Goal: Task Accomplishment & Management: Complete application form

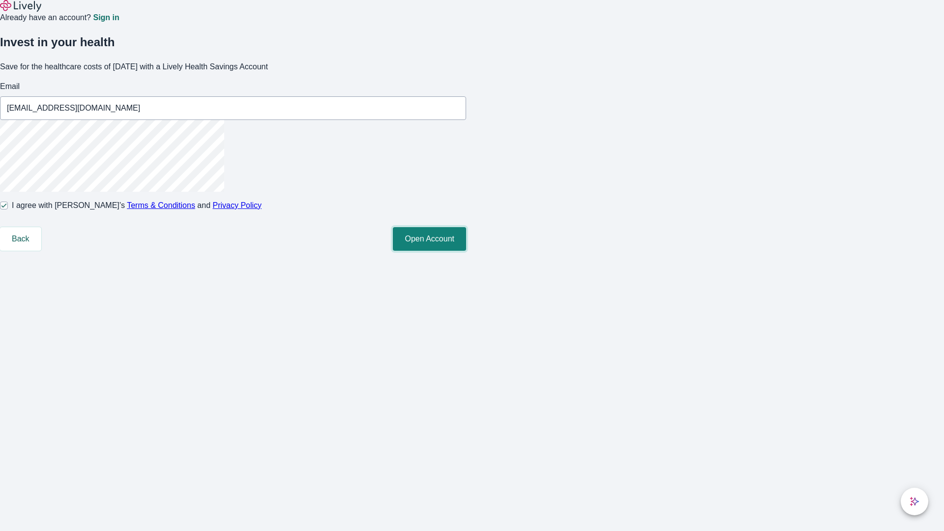
click at [466, 251] on button "Open Account" at bounding box center [429, 239] width 73 height 24
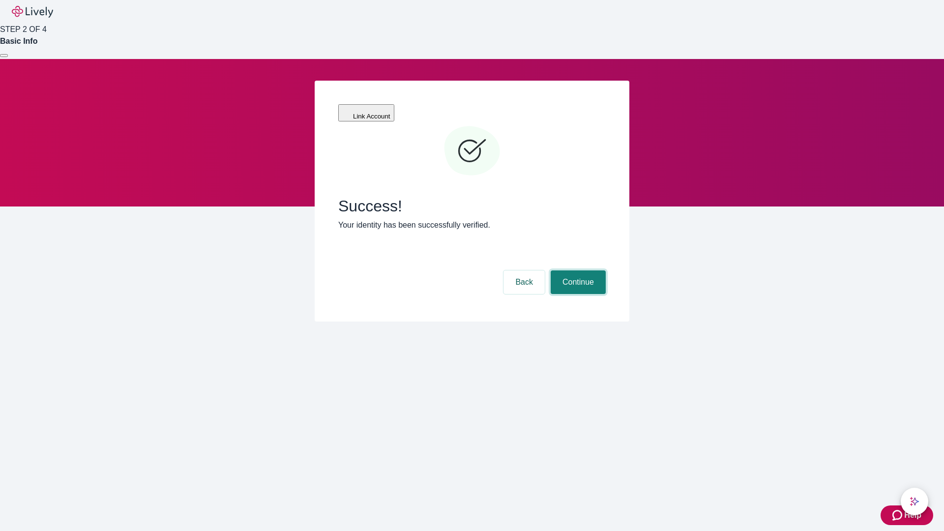
click at [577, 270] on button "Continue" at bounding box center [578, 282] width 55 height 24
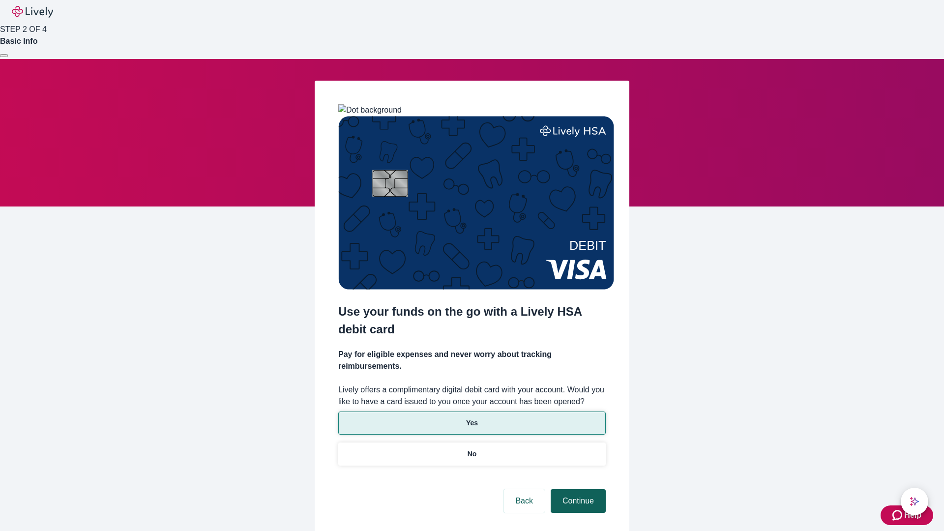
click at [472, 449] on p "No" at bounding box center [472, 454] width 9 height 10
click at [577, 489] on button "Continue" at bounding box center [578, 501] width 55 height 24
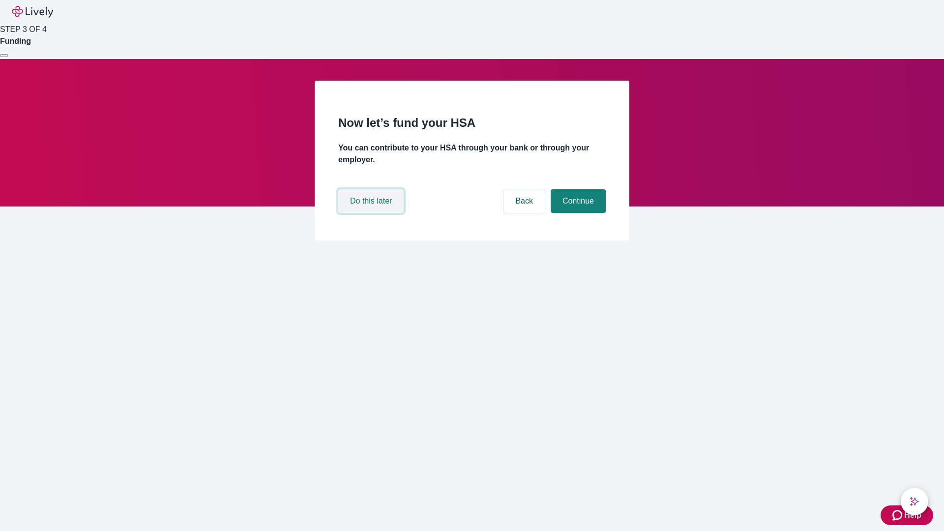
click at [372, 213] on button "Do this later" at bounding box center [370, 201] width 65 height 24
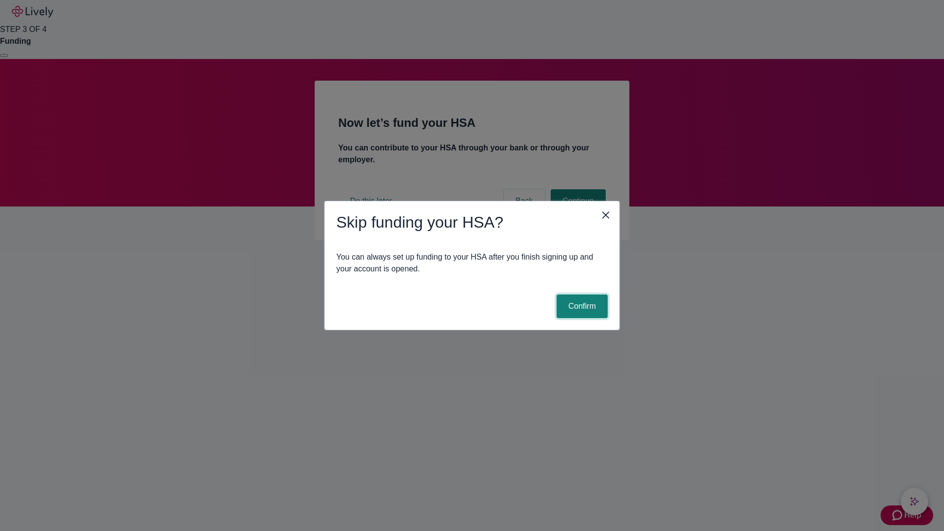
click at [581, 306] on button "Confirm" at bounding box center [582, 307] width 51 height 24
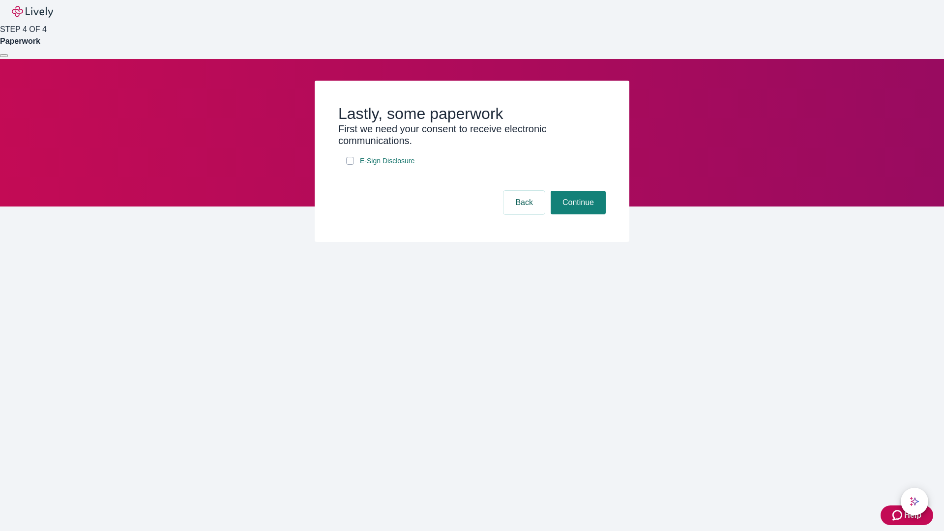
click at [350, 165] on input "E-Sign Disclosure" at bounding box center [350, 161] width 8 height 8
checkbox input "true"
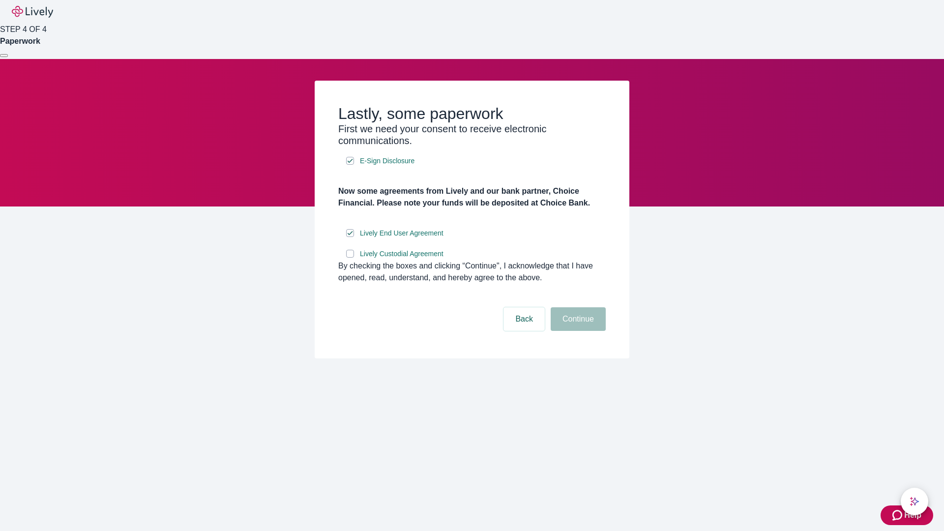
click at [350, 258] on input "Lively Custodial Agreement" at bounding box center [350, 254] width 8 height 8
checkbox input "true"
click at [577, 331] on button "Continue" at bounding box center [578, 319] width 55 height 24
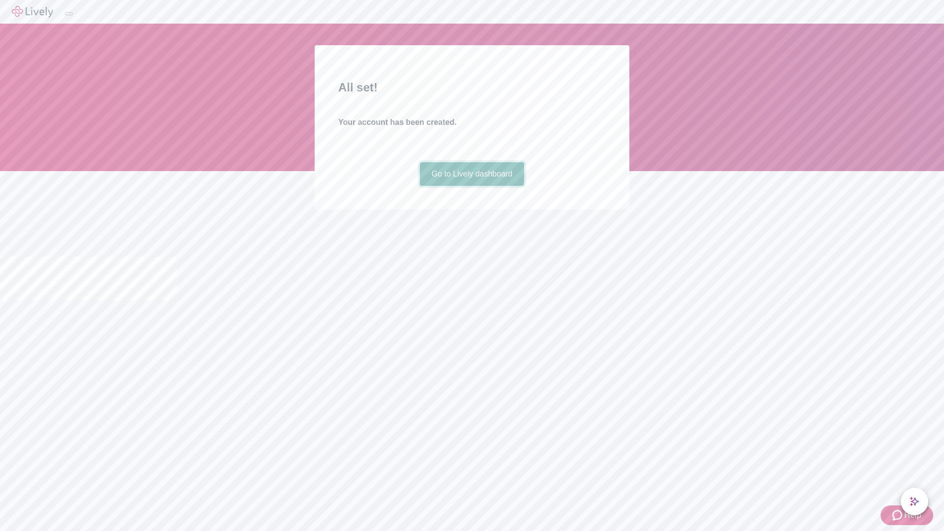
click at [472, 186] on link "Go to Lively dashboard" at bounding box center [472, 174] width 105 height 24
